Goal: Task Accomplishment & Management: Manage account settings

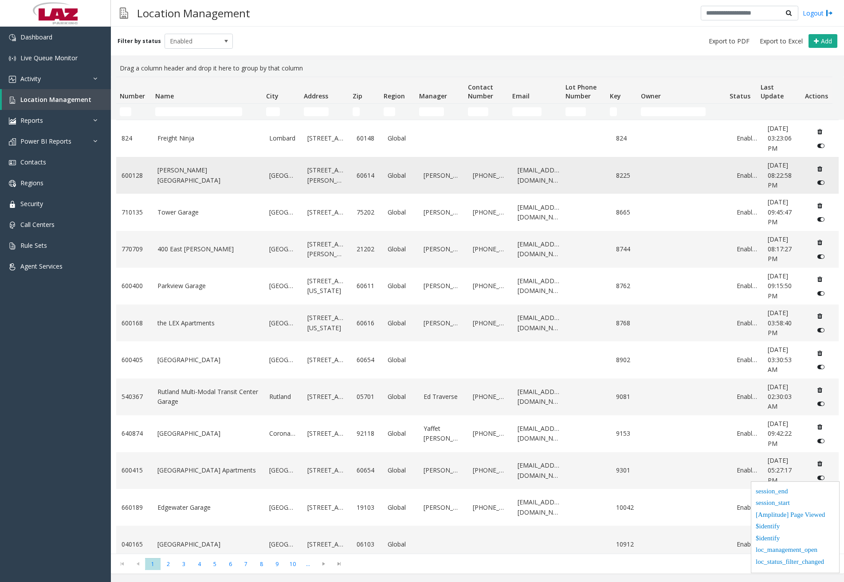
click at [202, 180] on link "[PERSON_NAME][GEOGRAPHIC_DATA]" at bounding box center [207, 175] width 101 height 20
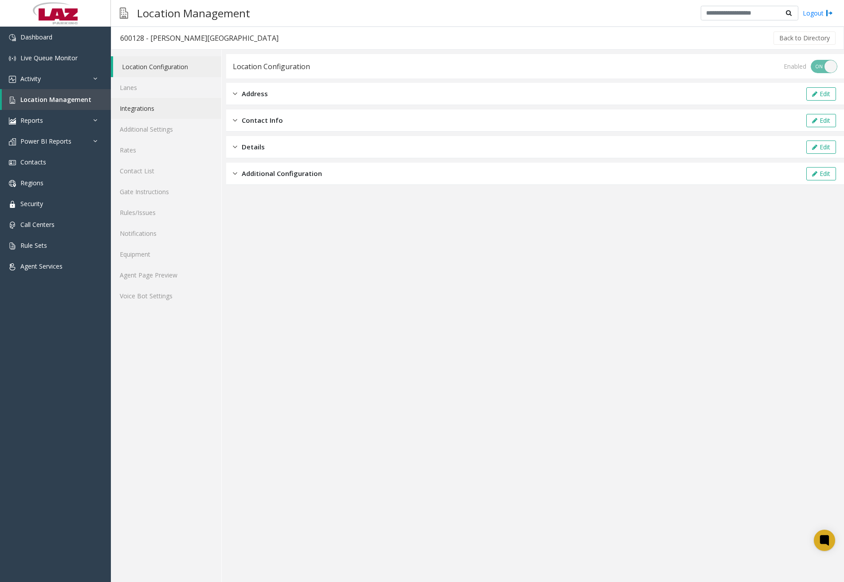
click at [183, 110] on link "Integrations" at bounding box center [166, 108] width 110 height 21
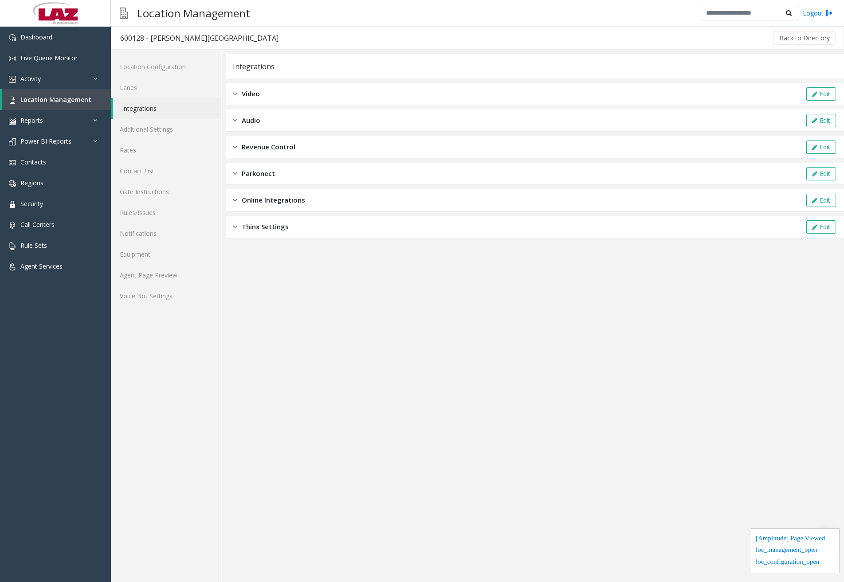
click at [312, 146] on div "Revenue Control Edit" at bounding box center [535, 147] width 618 height 22
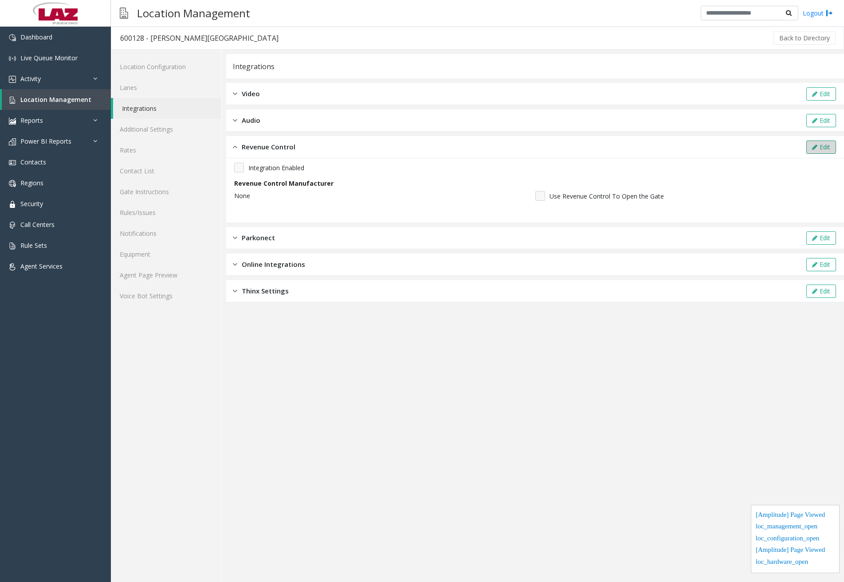
click at [816, 146] on icon at bounding box center [814, 147] width 5 height 6
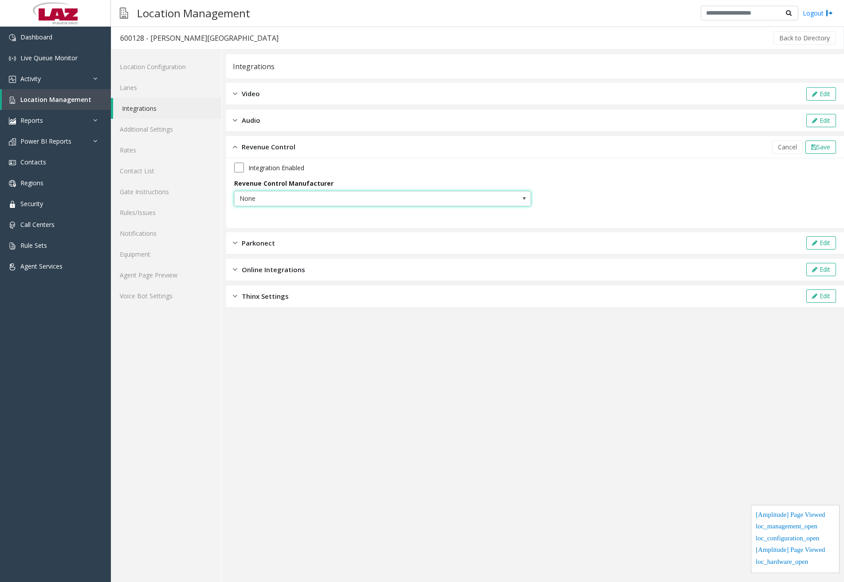
click at [522, 201] on span at bounding box center [523, 198] width 7 height 7
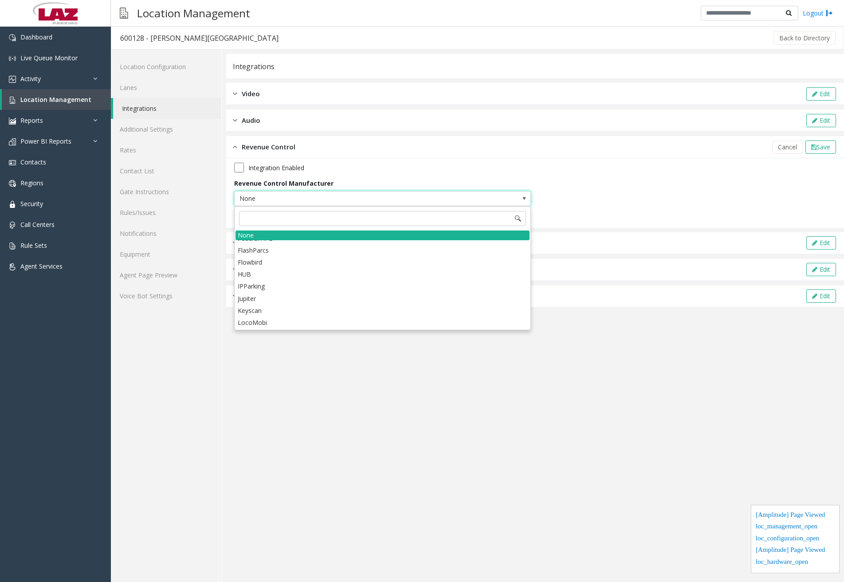
scroll to position [89, 0]
click at [290, 264] on li "IPParking" at bounding box center [382, 266] width 294 height 12
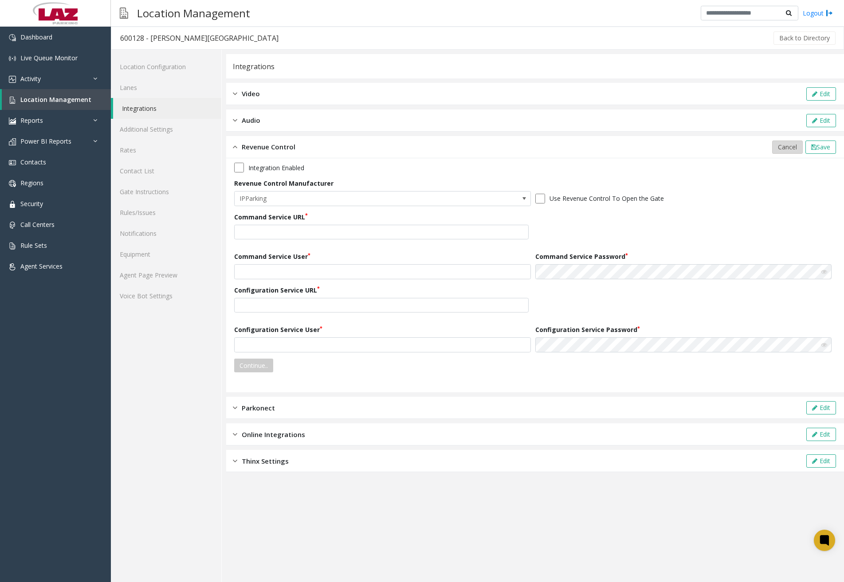
click at [786, 145] on span "Cancel" at bounding box center [787, 147] width 19 height 8
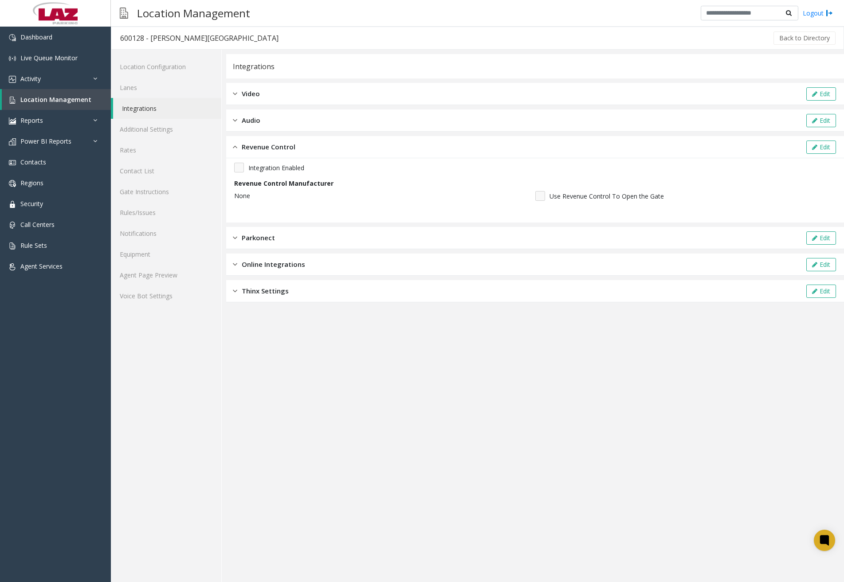
click at [177, 113] on link "Integrations" at bounding box center [167, 108] width 108 height 21
click at [52, 101] on span "Location Management" at bounding box center [55, 99] width 71 height 8
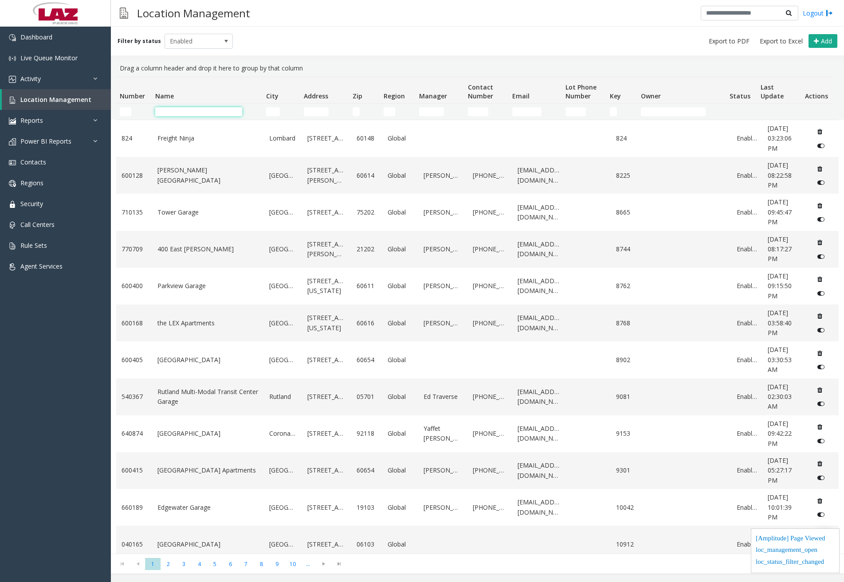
click at [232, 112] on input "Name Filter" at bounding box center [198, 111] width 87 height 9
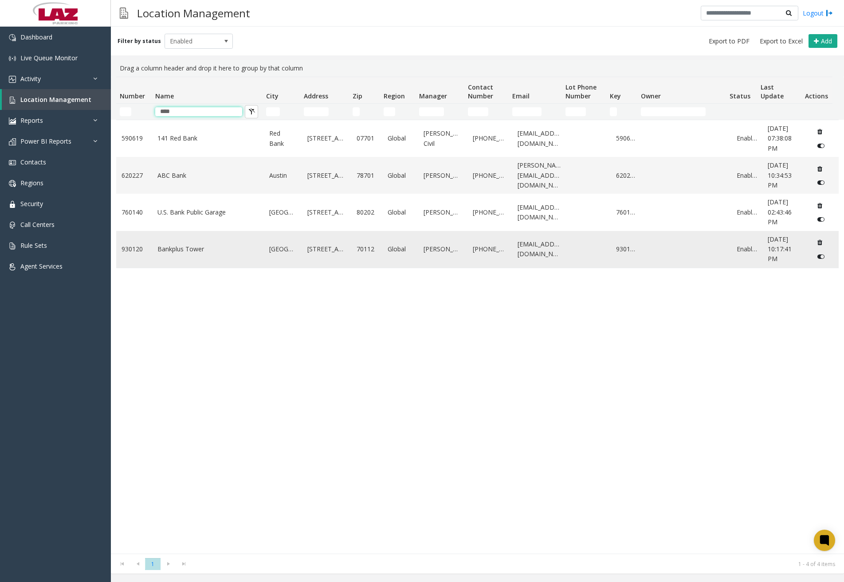
type input "****"
click at [183, 255] on td "Bankplus Tower" at bounding box center [208, 249] width 112 height 37
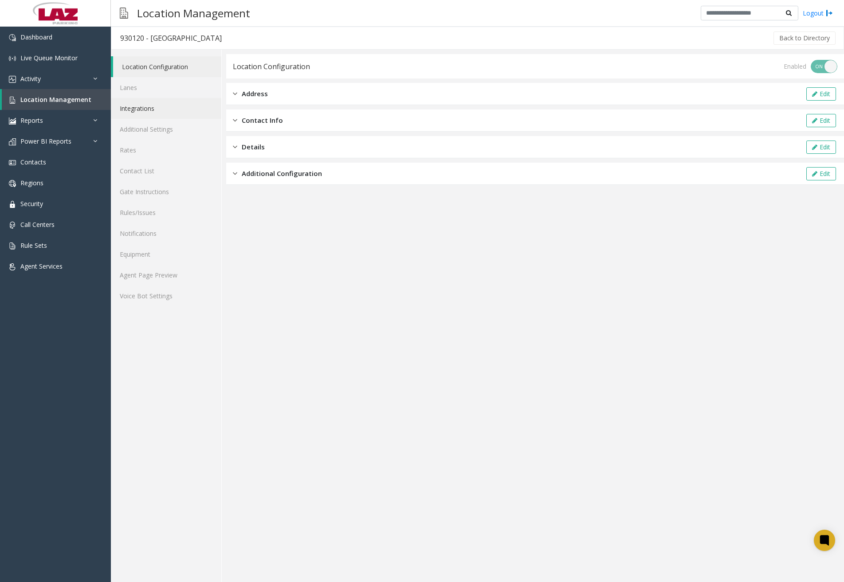
click at [156, 117] on link "Integrations" at bounding box center [166, 108] width 110 height 21
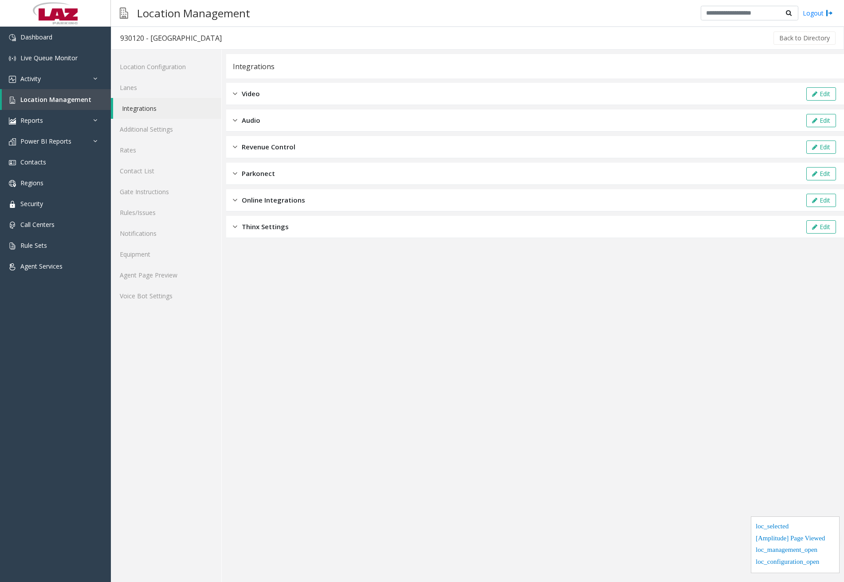
click at [340, 150] on div "Revenue Control Edit" at bounding box center [535, 147] width 618 height 22
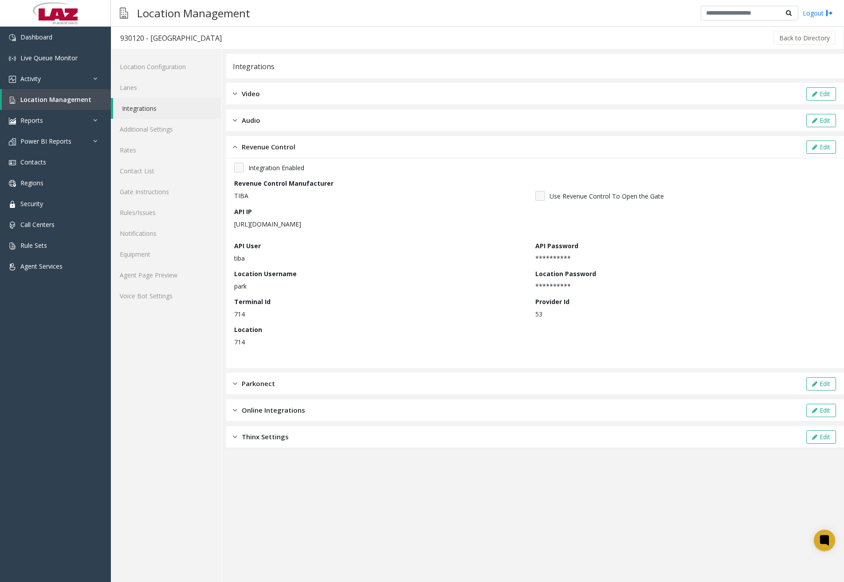
click at [575, 519] on app-integration "**********" at bounding box center [535, 318] width 618 height 528
